Goal: Task Accomplishment & Management: Manage account settings

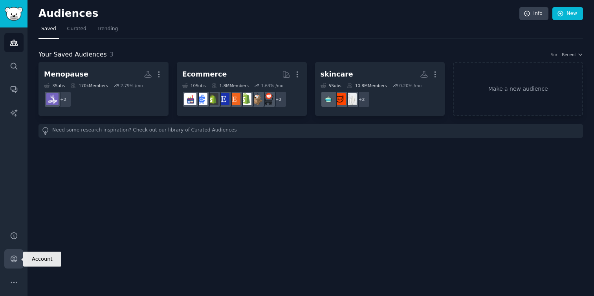
click at [15, 256] on icon "Sidebar" at bounding box center [14, 259] width 6 height 6
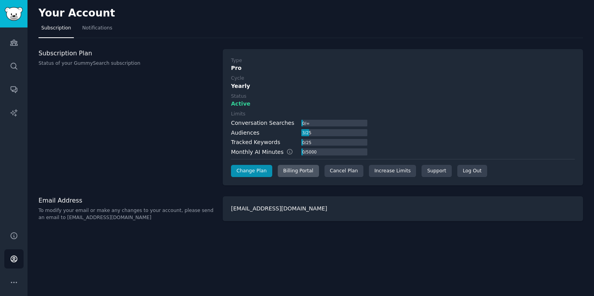
click at [293, 168] on div "Billing Portal" at bounding box center [298, 171] width 41 height 13
